Goal: Contribute content: Contribute content

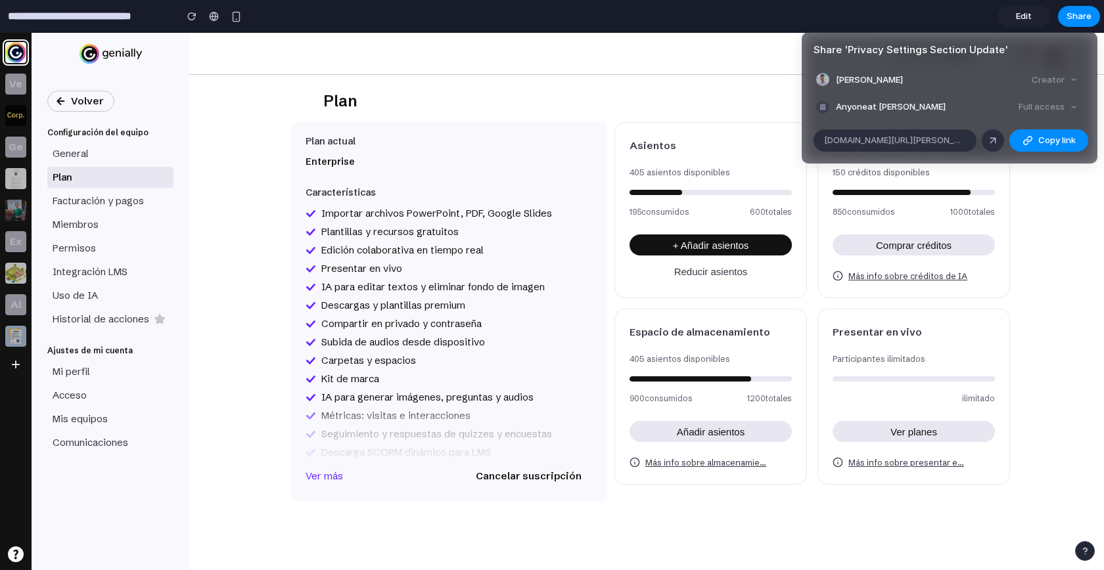
click at [1043, 317] on div "Share ' Privacy Settings Section Update ' [PERSON_NAME] Anyone at [PERSON_NAME]…" at bounding box center [552, 285] width 1104 height 570
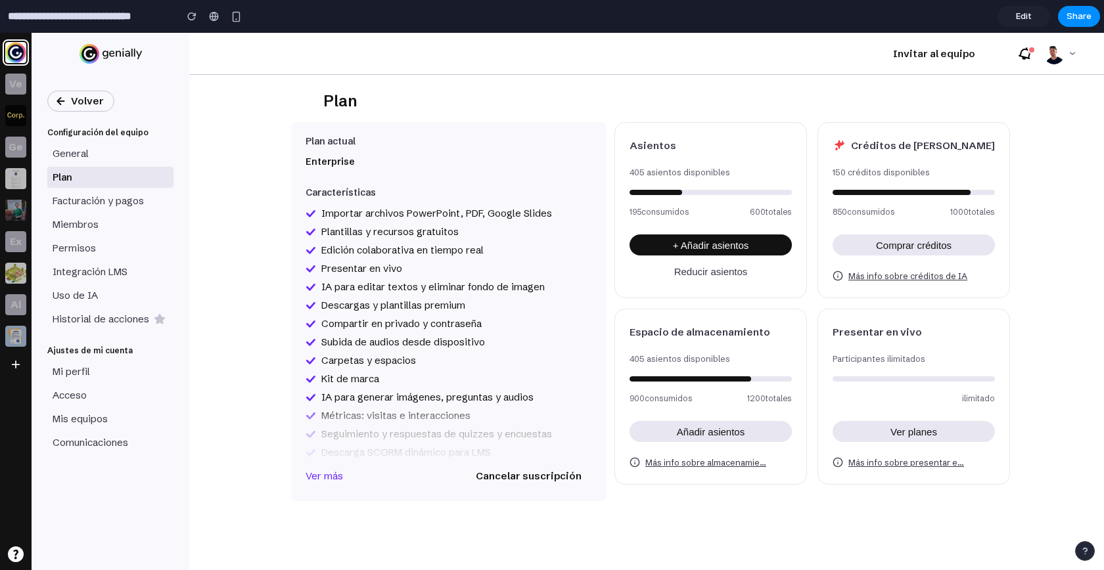
click at [1030, 18] on span "Edit" at bounding box center [1024, 16] width 16 height 13
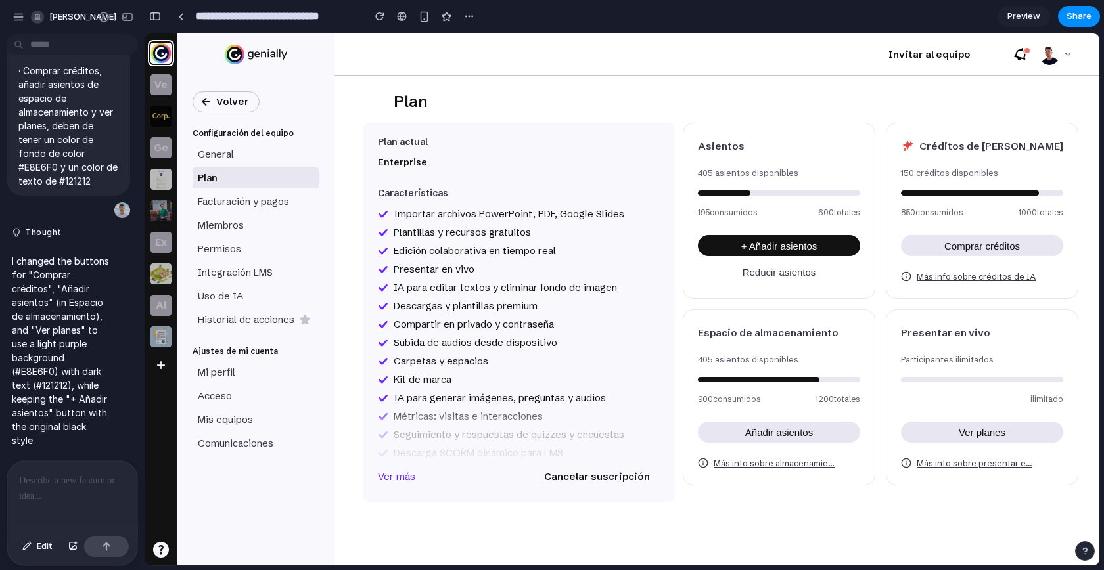
click at [78, 476] on p at bounding box center [72, 481] width 106 height 16
click at [42, 478] on p at bounding box center [72, 481] width 106 height 16
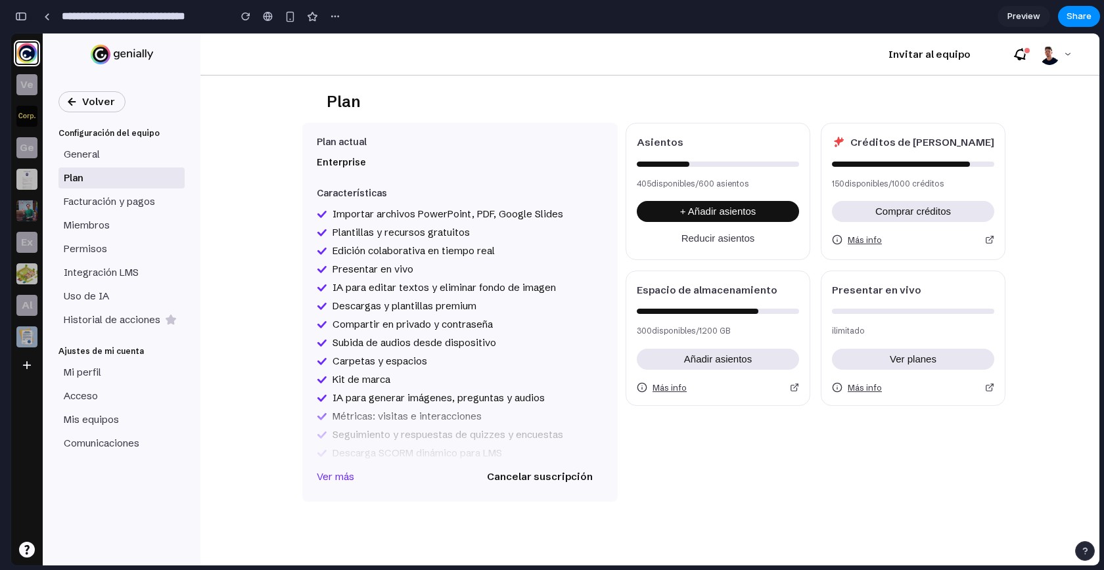
click at [27, 24] on button "button" at bounding box center [21, 16] width 21 height 21
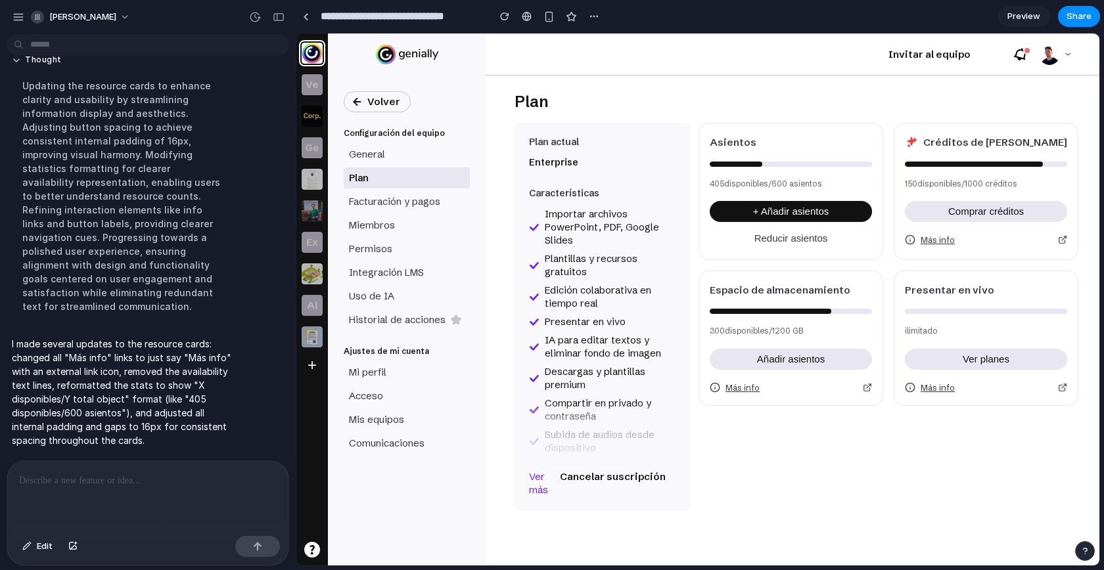
click at [112, 501] on div at bounding box center [145, 496] width 276 height 70
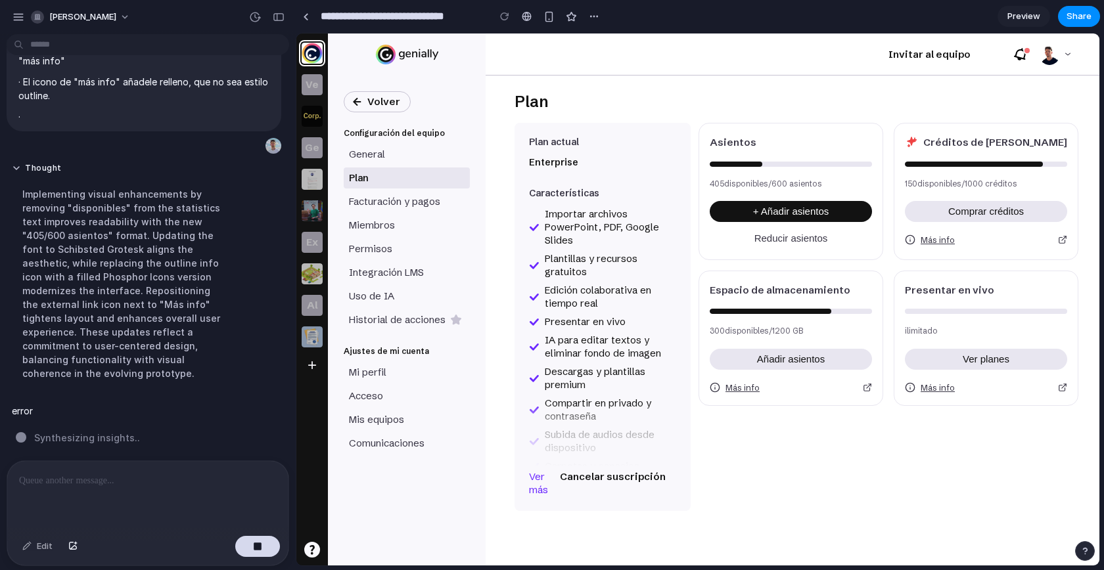
scroll to position [1440, 0]
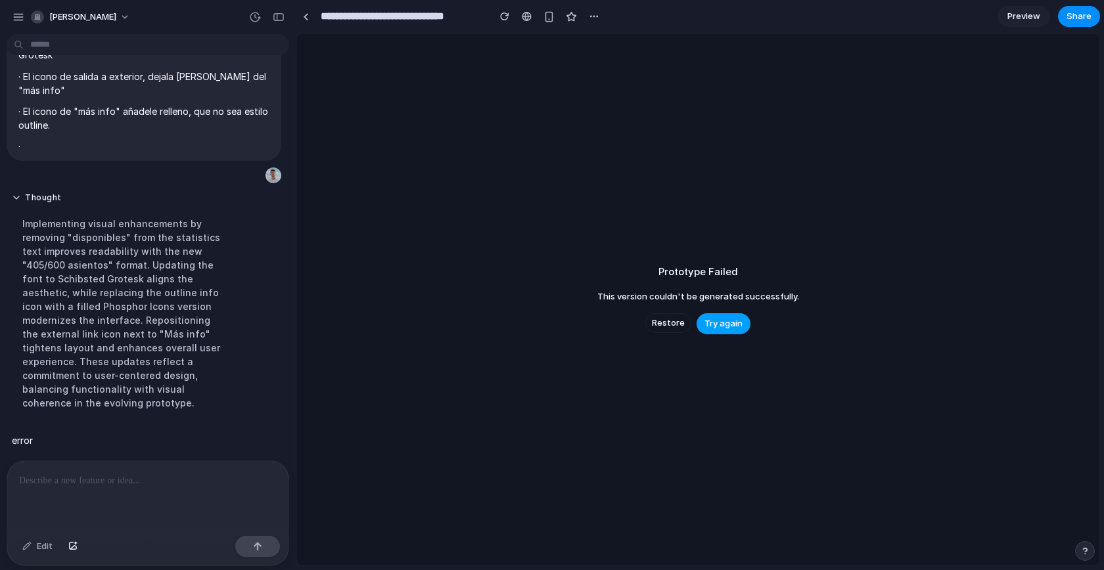
click at [725, 321] on span "Try again" at bounding box center [723, 323] width 38 height 13
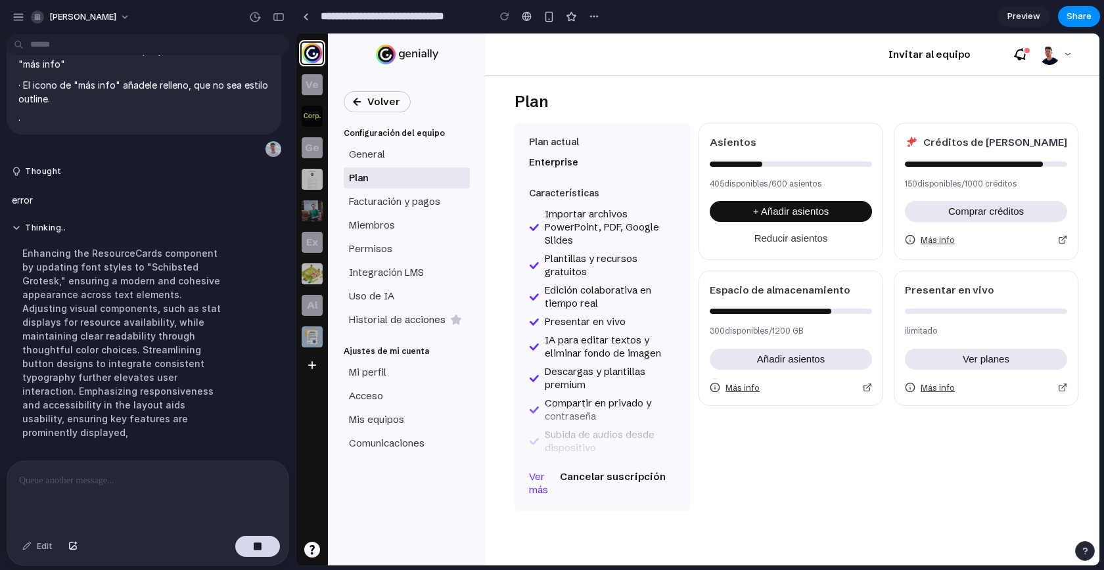
scroll to position [1510, 0]
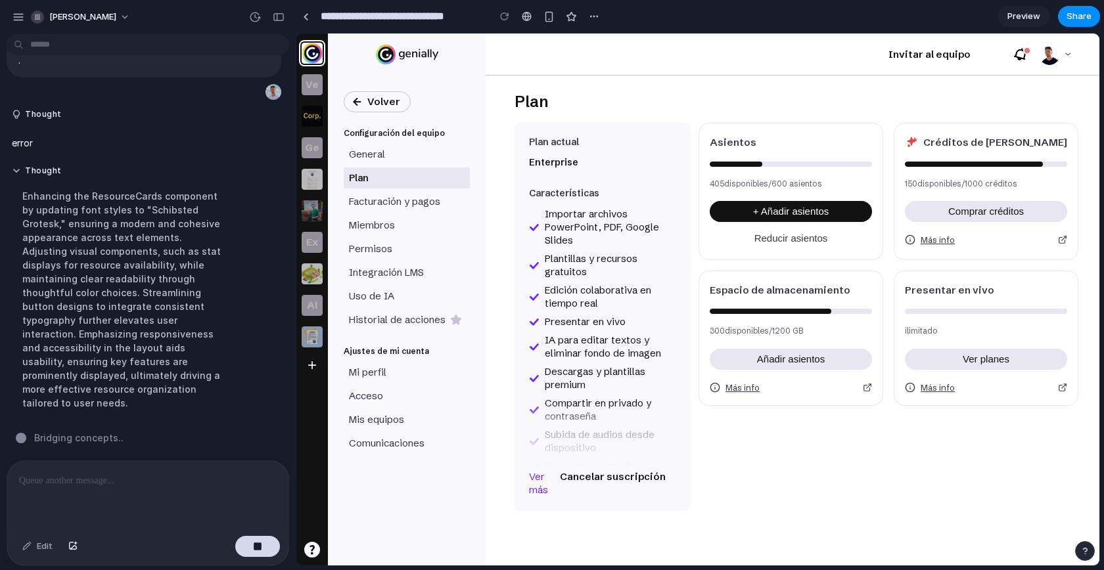
click at [131, 476] on p at bounding box center [145, 481] width 252 height 16
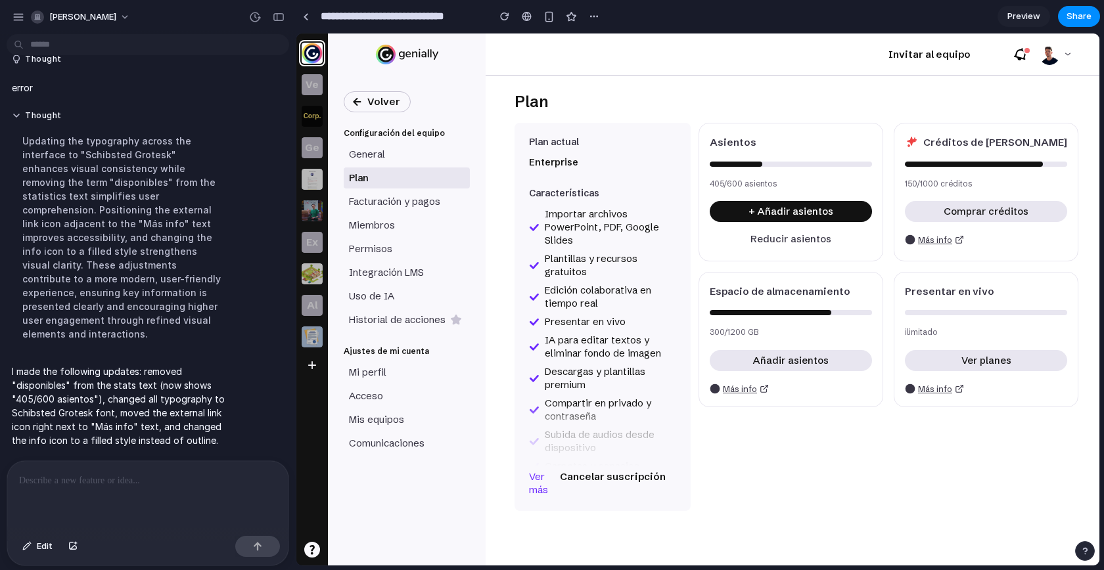
scroll to position [0, 0]
click at [270, 19] on button "button" at bounding box center [278, 17] width 21 height 21
